Goal: Find specific page/section: Find specific page/section

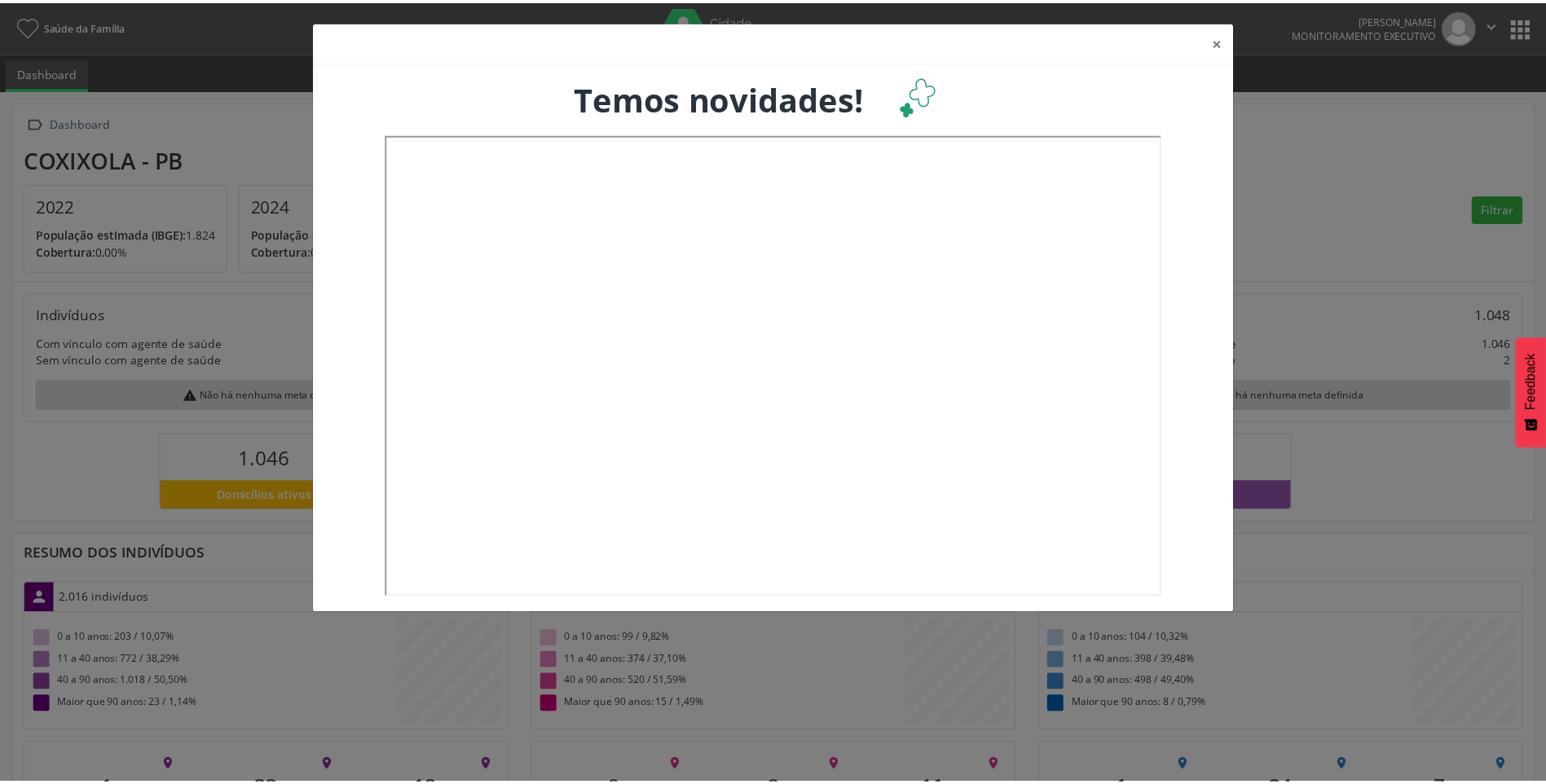
scroll to position [270, 512]
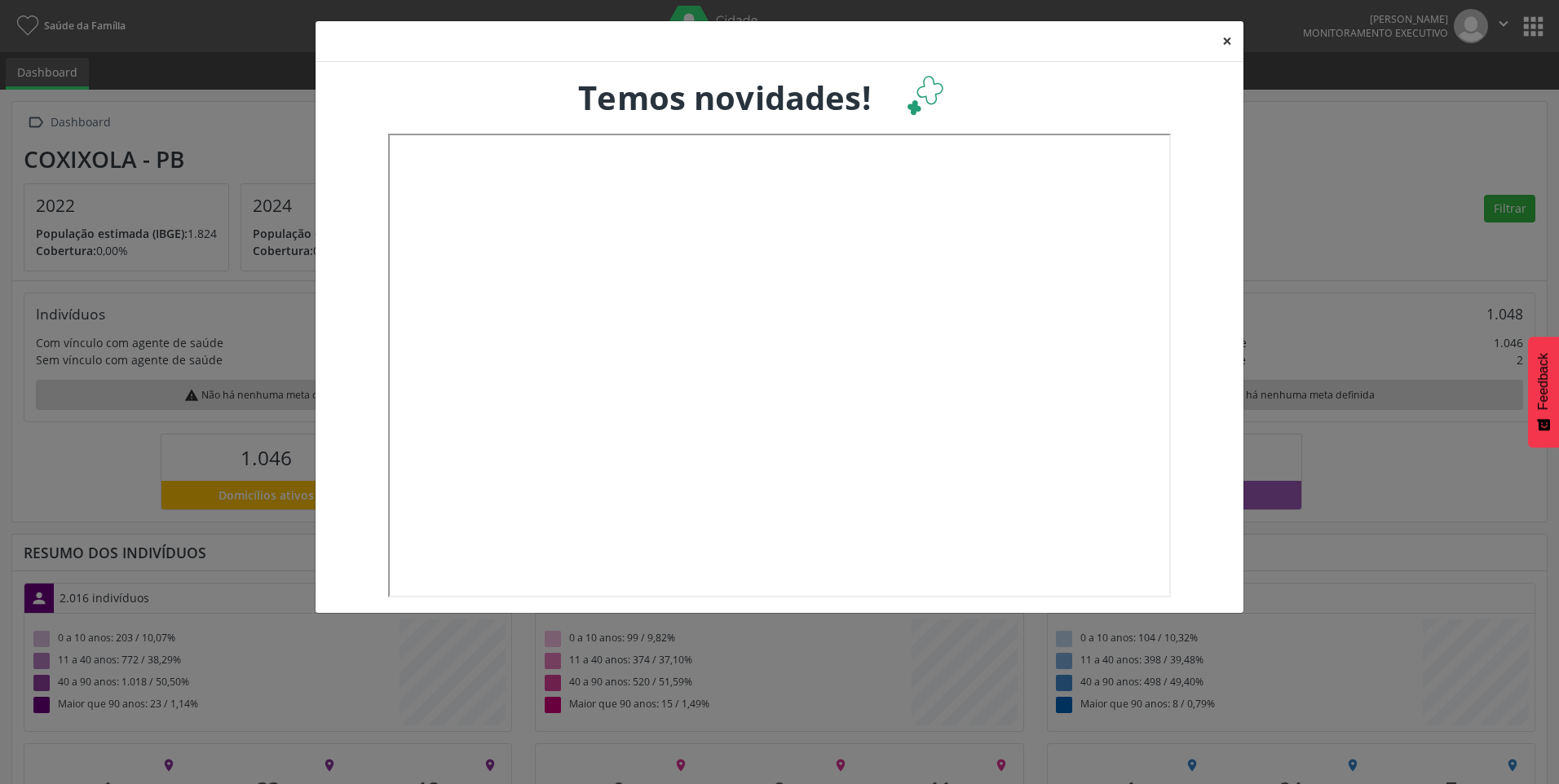
click at [1225, 37] on button "×" at bounding box center [1227, 41] width 32 height 40
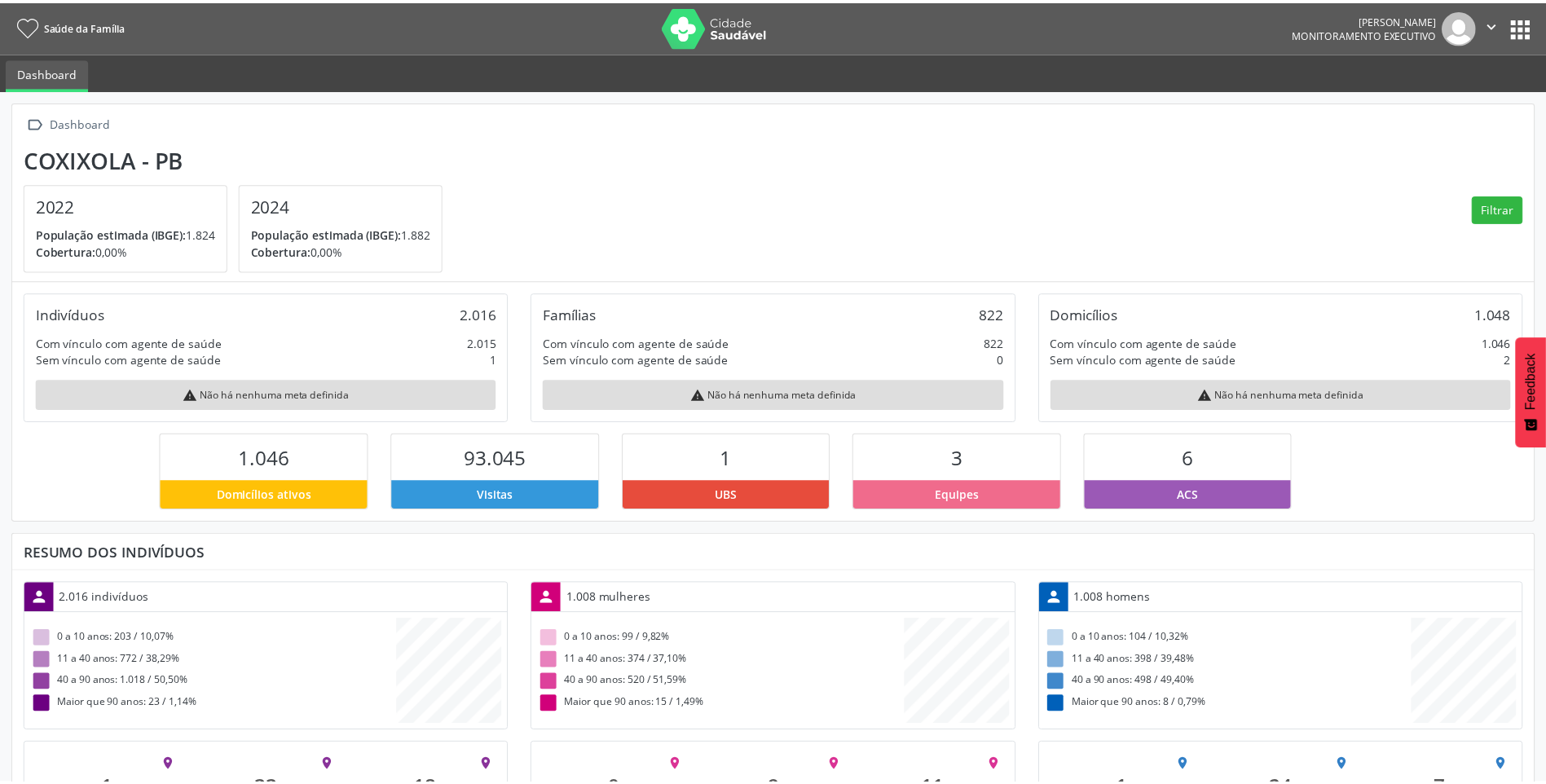
scroll to position [814756, 814640]
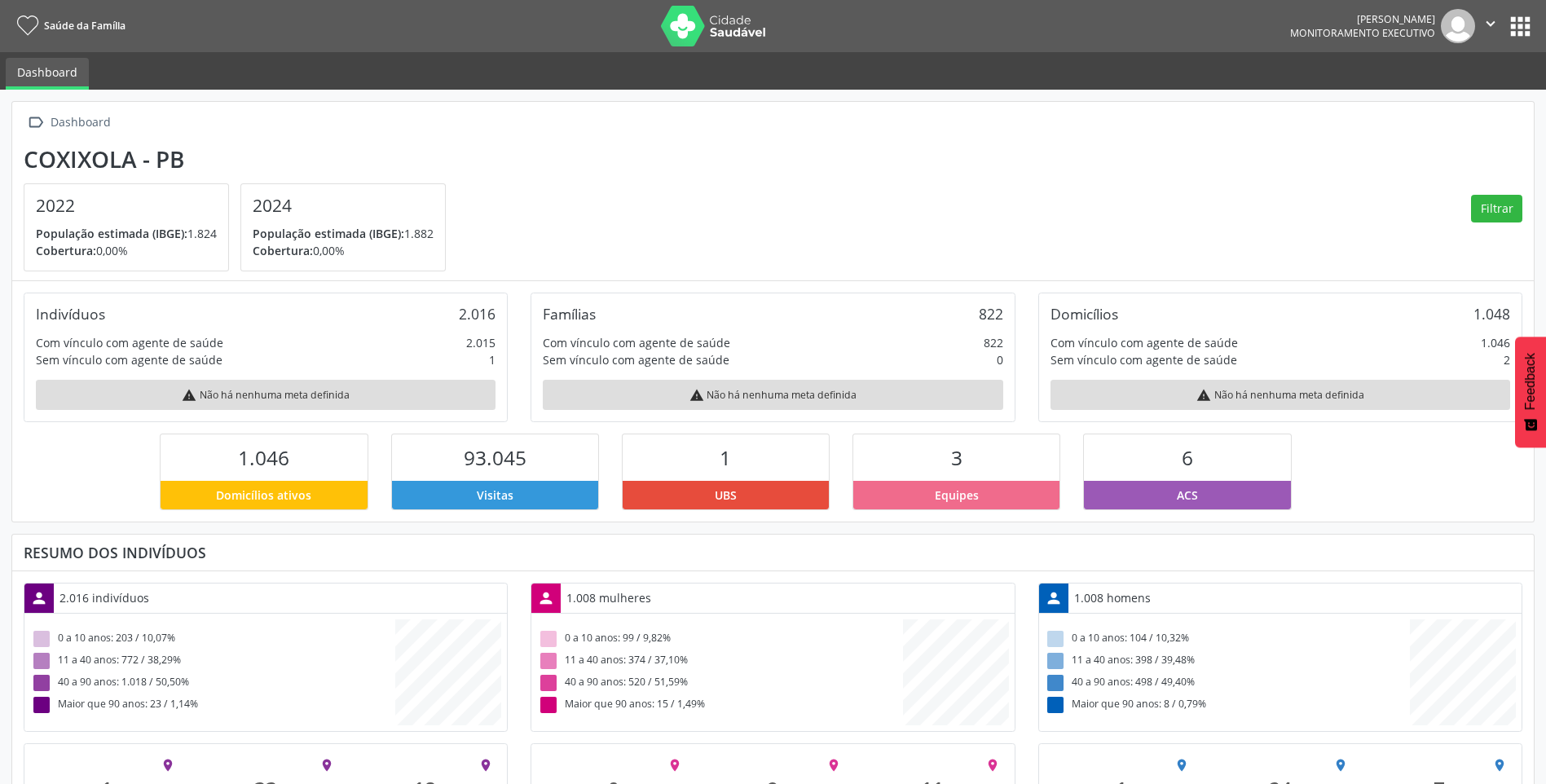
click at [1511, 25] on button "apps" at bounding box center [1520, 26] width 28 height 28
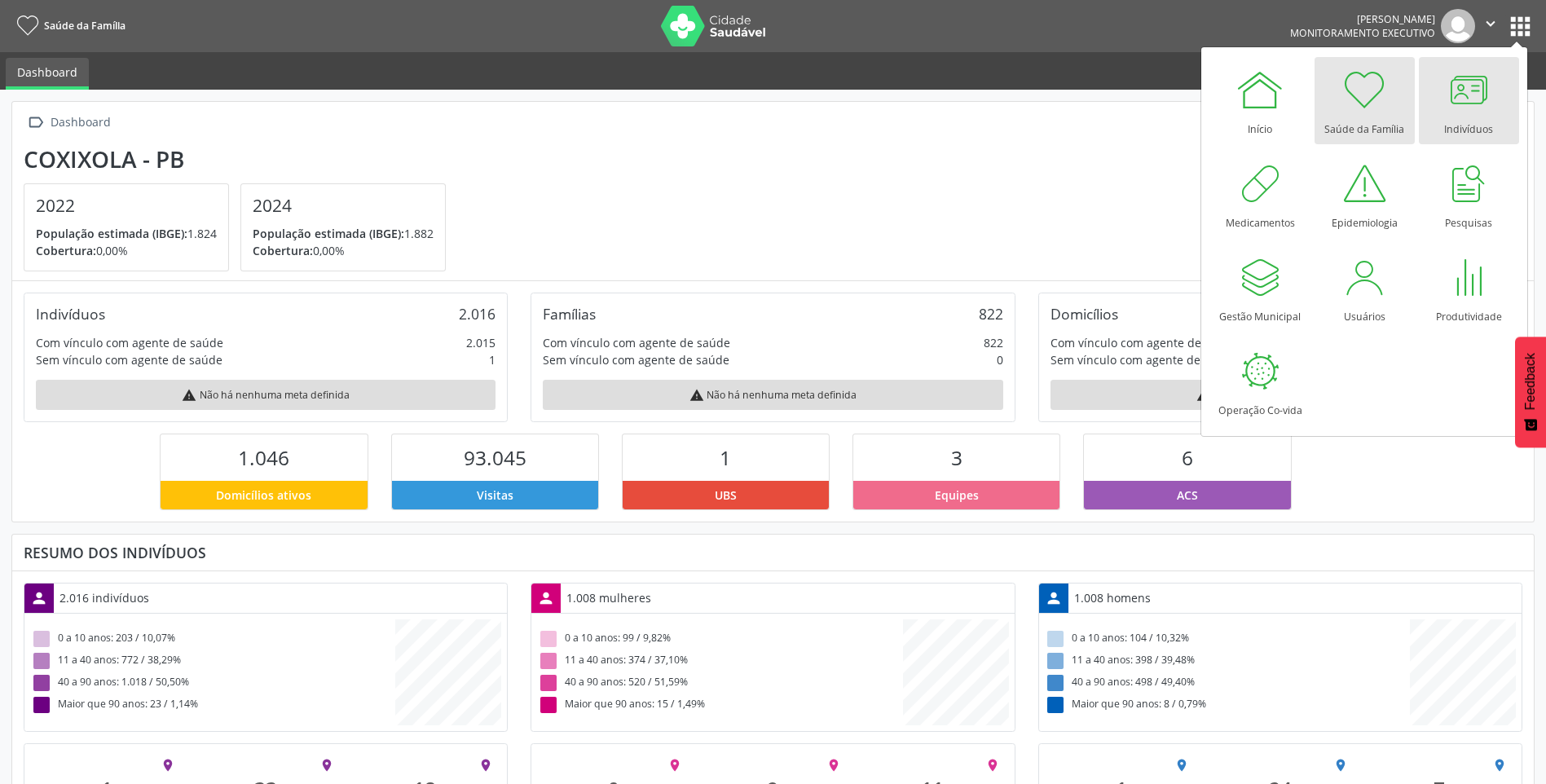
click at [1470, 124] on div "Indivíduos" at bounding box center [1468, 125] width 49 height 22
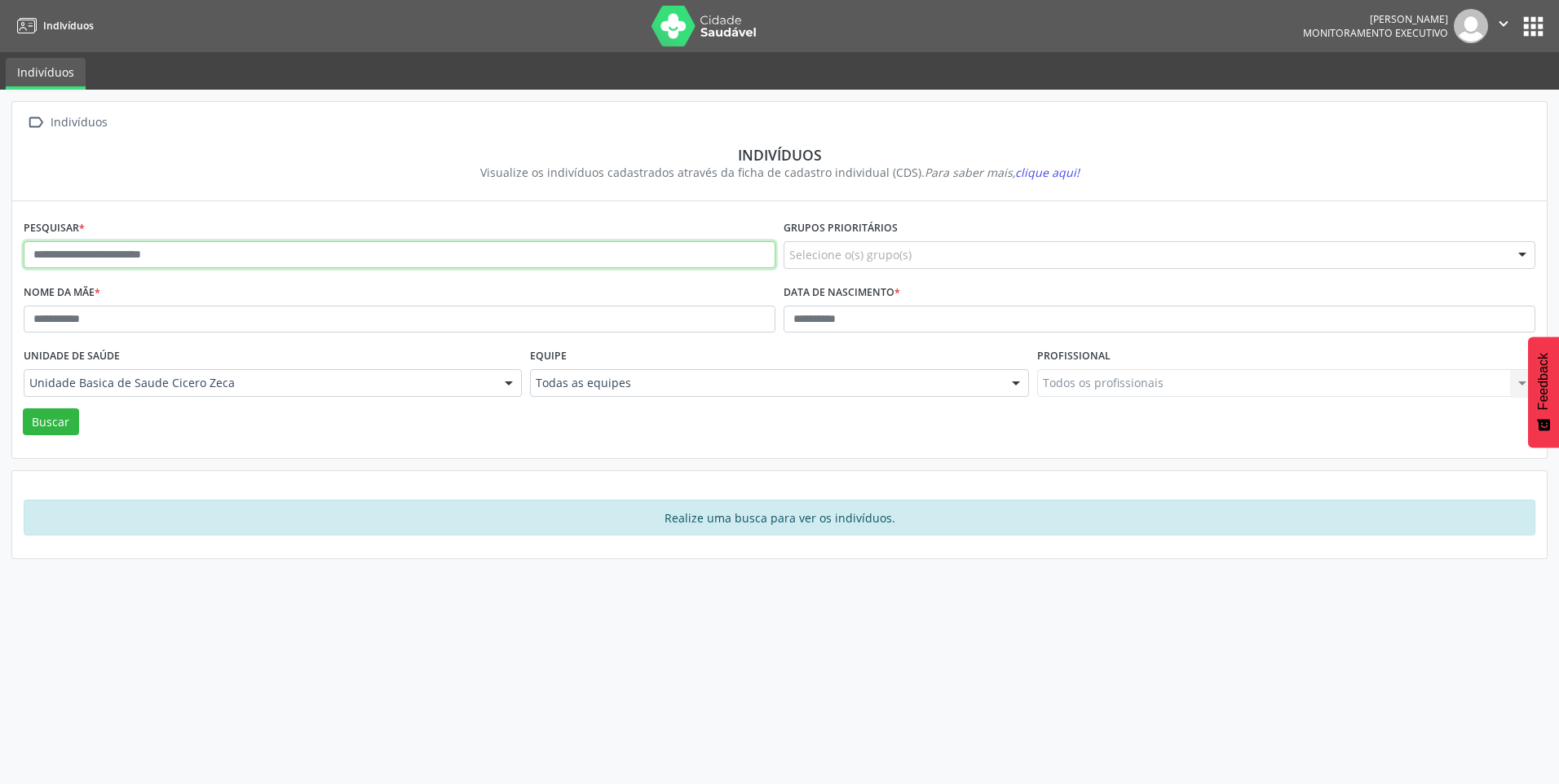
click at [114, 255] on input "text" at bounding box center [399, 255] width 752 height 27
type input "**********"
click at [23, 409] on button "Buscar" at bounding box center [51, 422] width 56 height 27
